Goal: Task Accomplishment & Management: Manage account settings

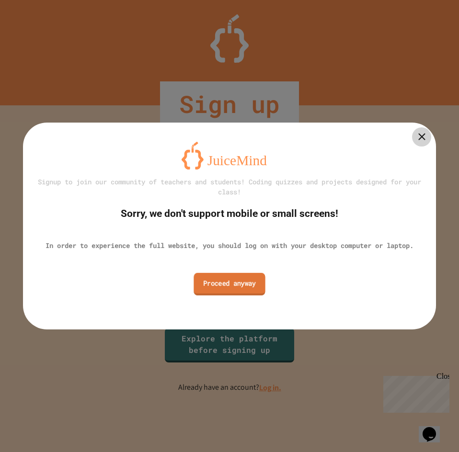
click at [227, 292] on link "Proceed anyway" at bounding box center [228, 284] width 71 height 23
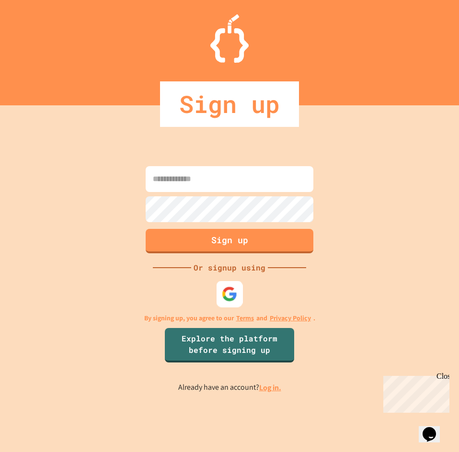
click at [234, 296] on img at bounding box center [230, 294] width 16 height 16
click at [237, 192] on input at bounding box center [230, 179] width 168 height 26
click at [236, 188] on input at bounding box center [230, 179] width 168 height 26
click at [232, 190] on input at bounding box center [230, 179] width 168 height 26
click at [201, 177] on input at bounding box center [230, 179] width 168 height 26
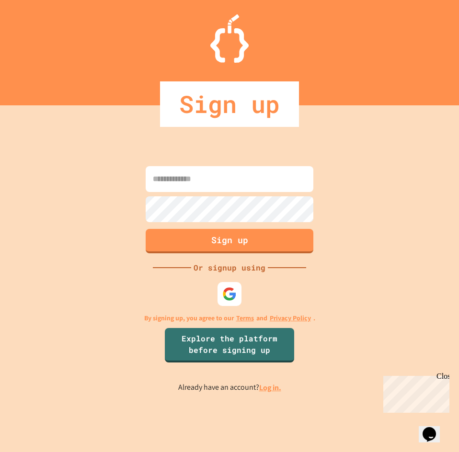
click at [221, 180] on input at bounding box center [230, 179] width 168 height 26
click at [269, 385] on link "Log in." at bounding box center [270, 388] width 22 height 10
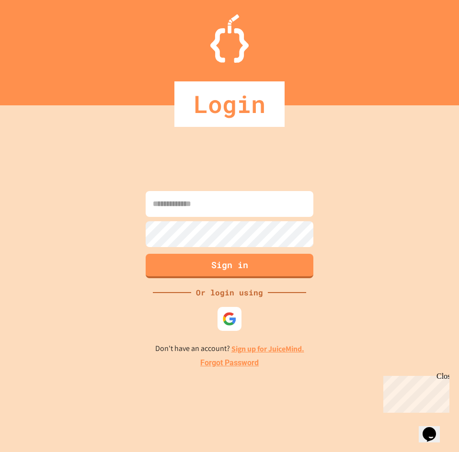
click at [220, 203] on input at bounding box center [230, 204] width 168 height 26
type input "*"
type input "**********"
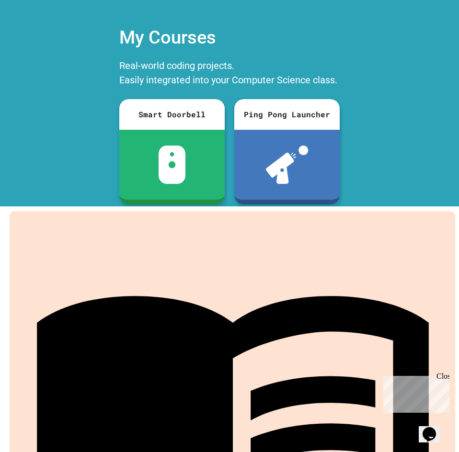
drag, startPoint x: 345, startPoint y: 155, endPoint x: 405, endPoint y: 19, distance: 147.9
click at [430, 23] on div "My Account" at bounding box center [430, 23] width 0 height 0
click at [407, 451] on div at bounding box center [229, 452] width 459 height 0
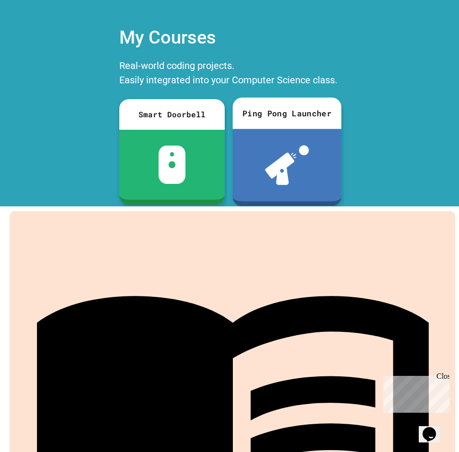
scroll to position [15, 0]
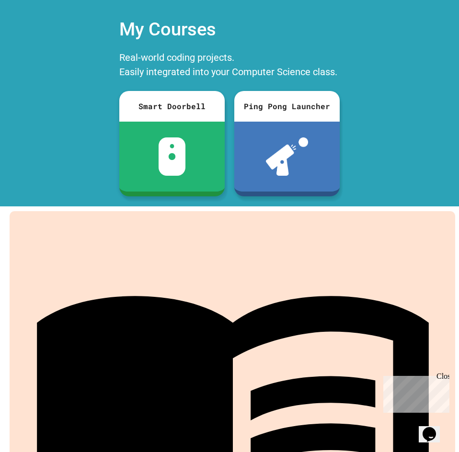
click at [444, 378] on div "Close" at bounding box center [442, 378] width 12 height 12
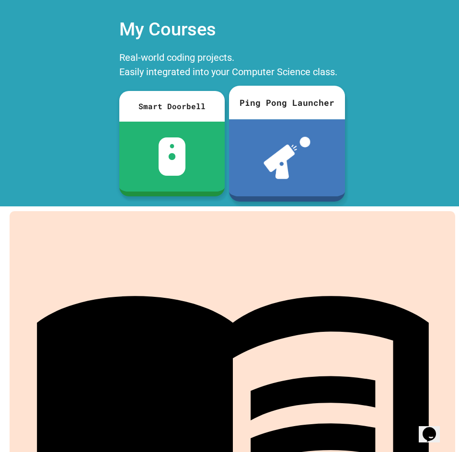
scroll to position [0, 0]
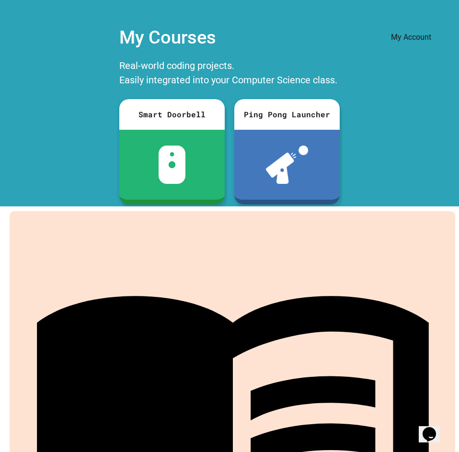
click at [432, 26] on icon "My Account" at bounding box center [437, 31] width 10 height 10
click at [429, 451] on div at bounding box center [229, 452] width 459 height 0
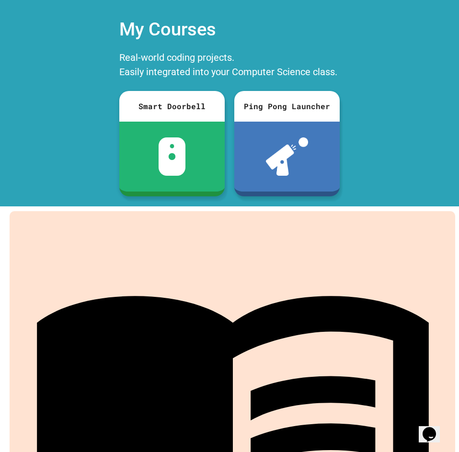
click at [275, 377] on link "Join first Course" at bounding box center [229, 389] width 182 height 45
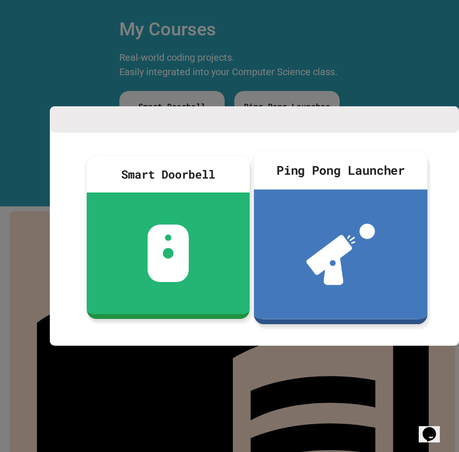
drag, startPoint x: 355, startPoint y: 36, endPoint x: 356, endPoint y: 55, distance: 18.7
click at [356, 41] on div at bounding box center [229, 226] width 459 height 452
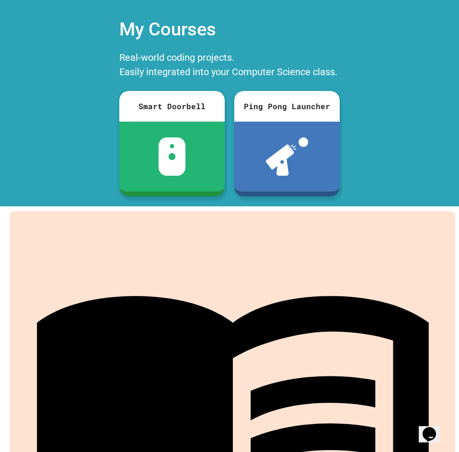
scroll to position [0, 0]
